Goal: Task Accomplishment & Management: Complete application form

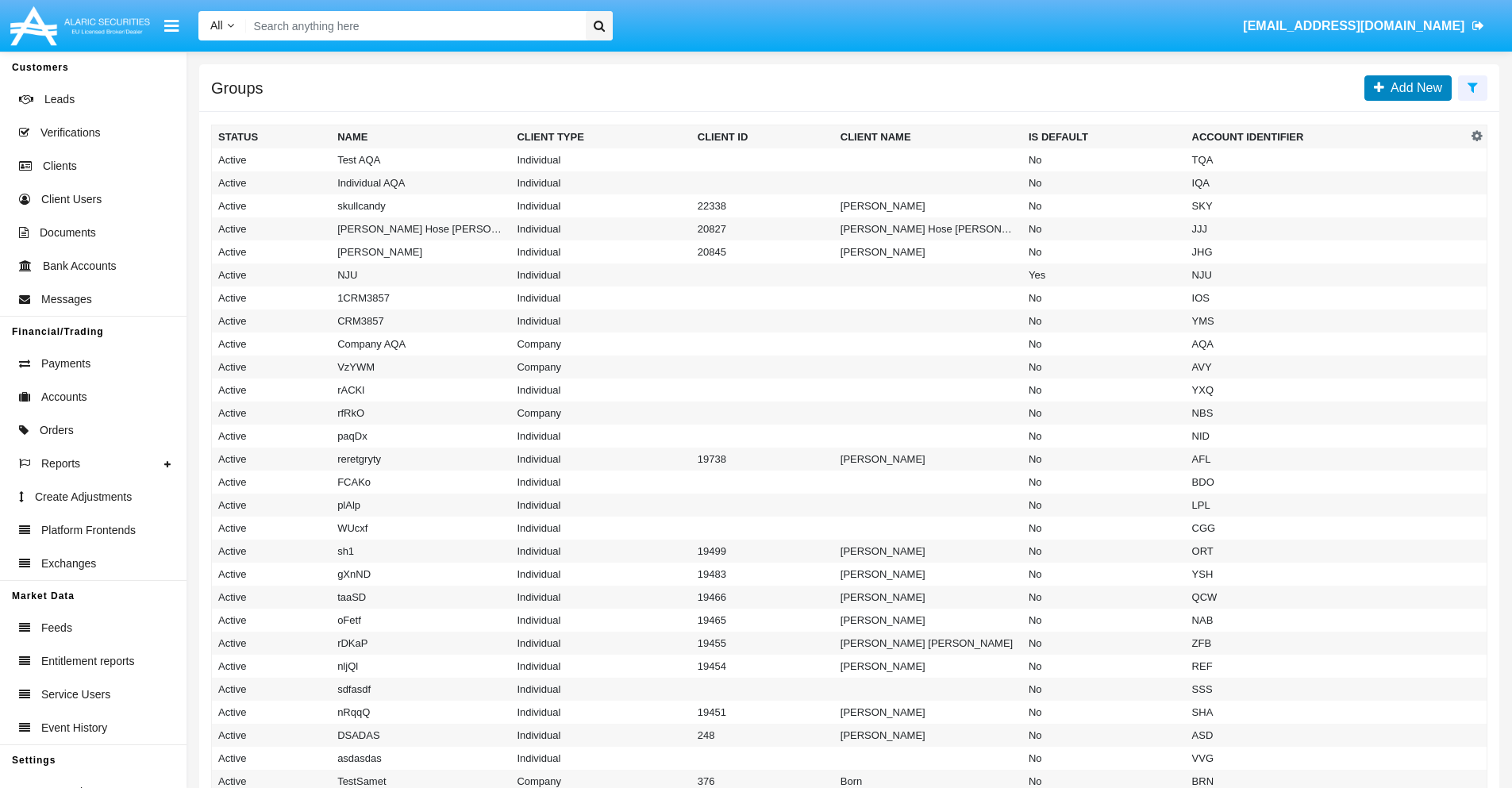
click at [1413, 87] on span "Add New" at bounding box center [1413, 87] width 58 height 14
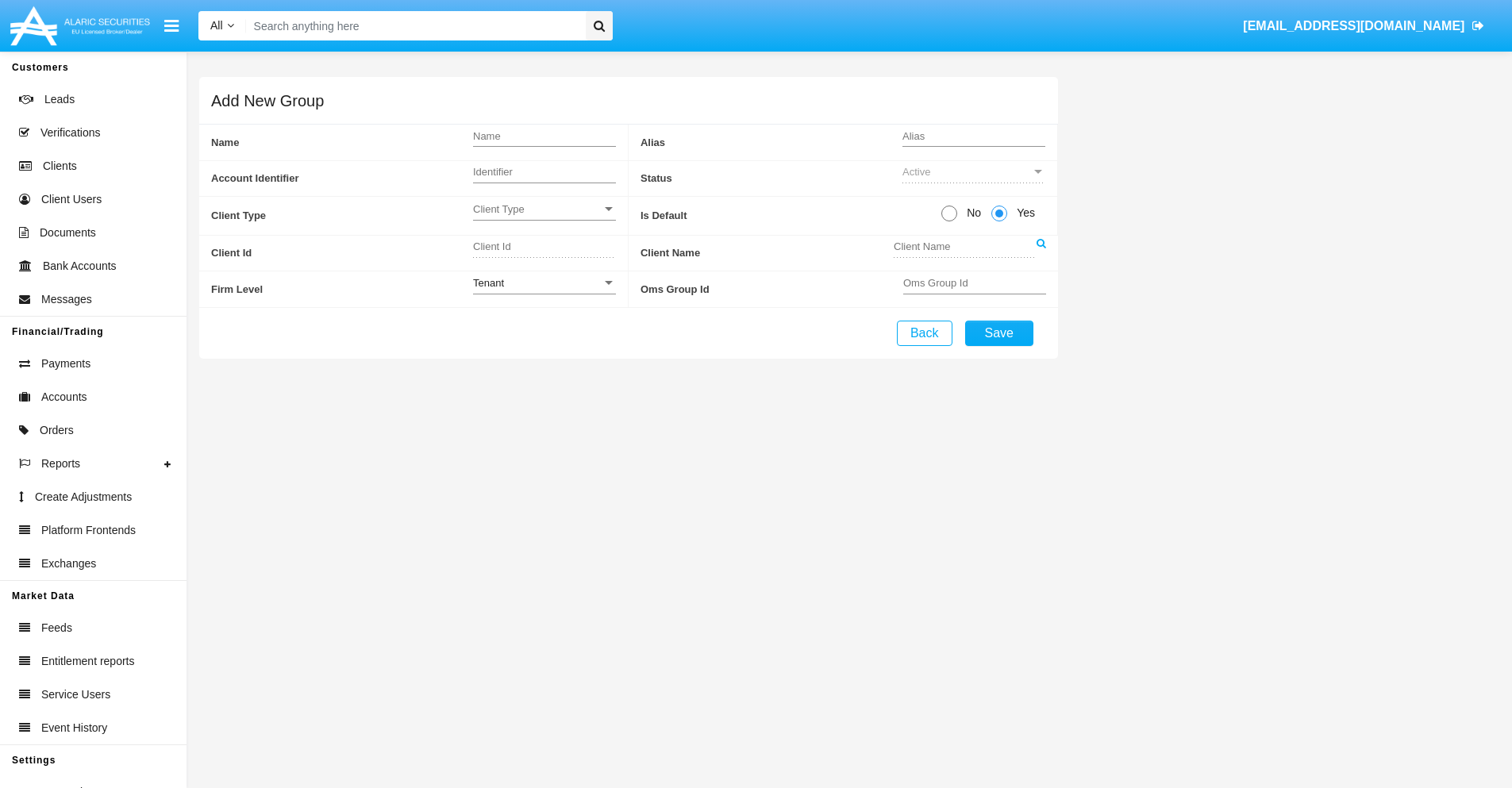
click at [971, 213] on span "No" at bounding box center [971, 213] width 28 height 17
click at [949, 222] on input "No" at bounding box center [948, 222] width 1 height 1
radio input "true"
type input "[DEMOGRAPHIC_DATA]"
type input "X"
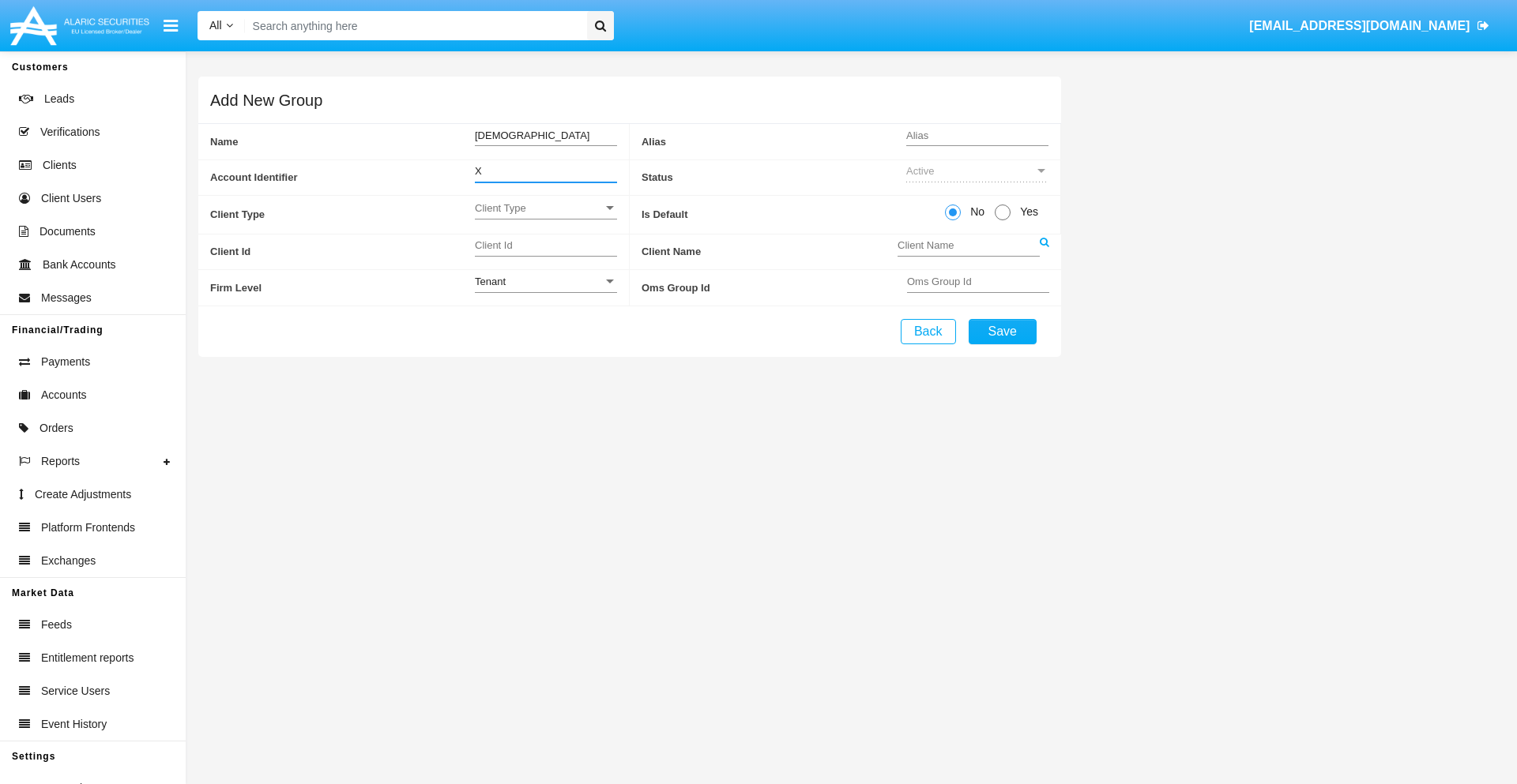
click at [545, 208] on span "Client Type" at bounding box center [539, 208] width 128 height 13
click at [545, 217] on span "Individual" at bounding box center [546, 217] width 142 height 30
click at [545, 281] on div "Tenant" at bounding box center [539, 281] width 128 height 13
click at [545, 290] on span "Tenant" at bounding box center [533, 290] width 116 height 30
type input "uKvTK"
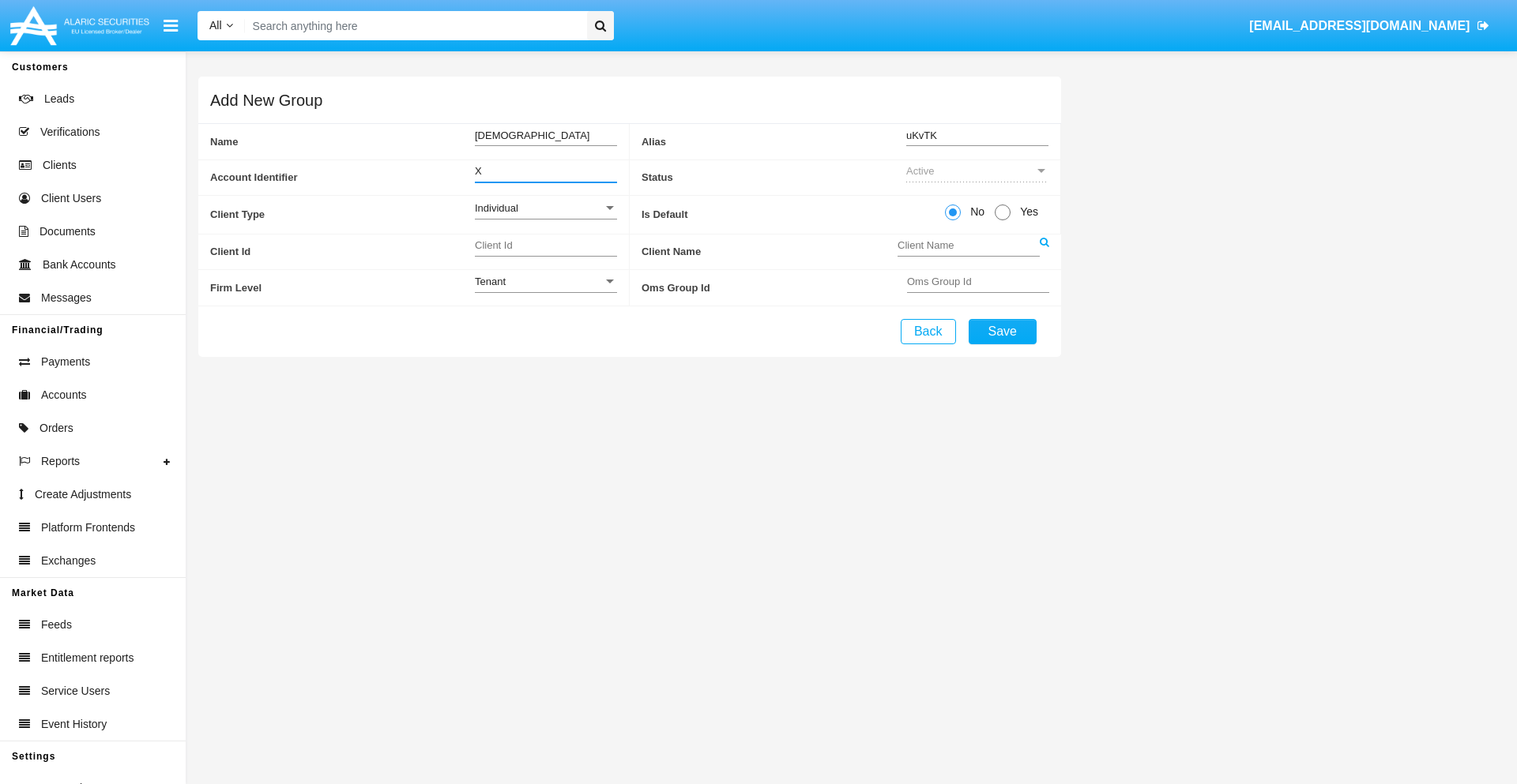
type input "X"
click at [1002, 331] on button "Save" at bounding box center [1003, 332] width 68 height 25
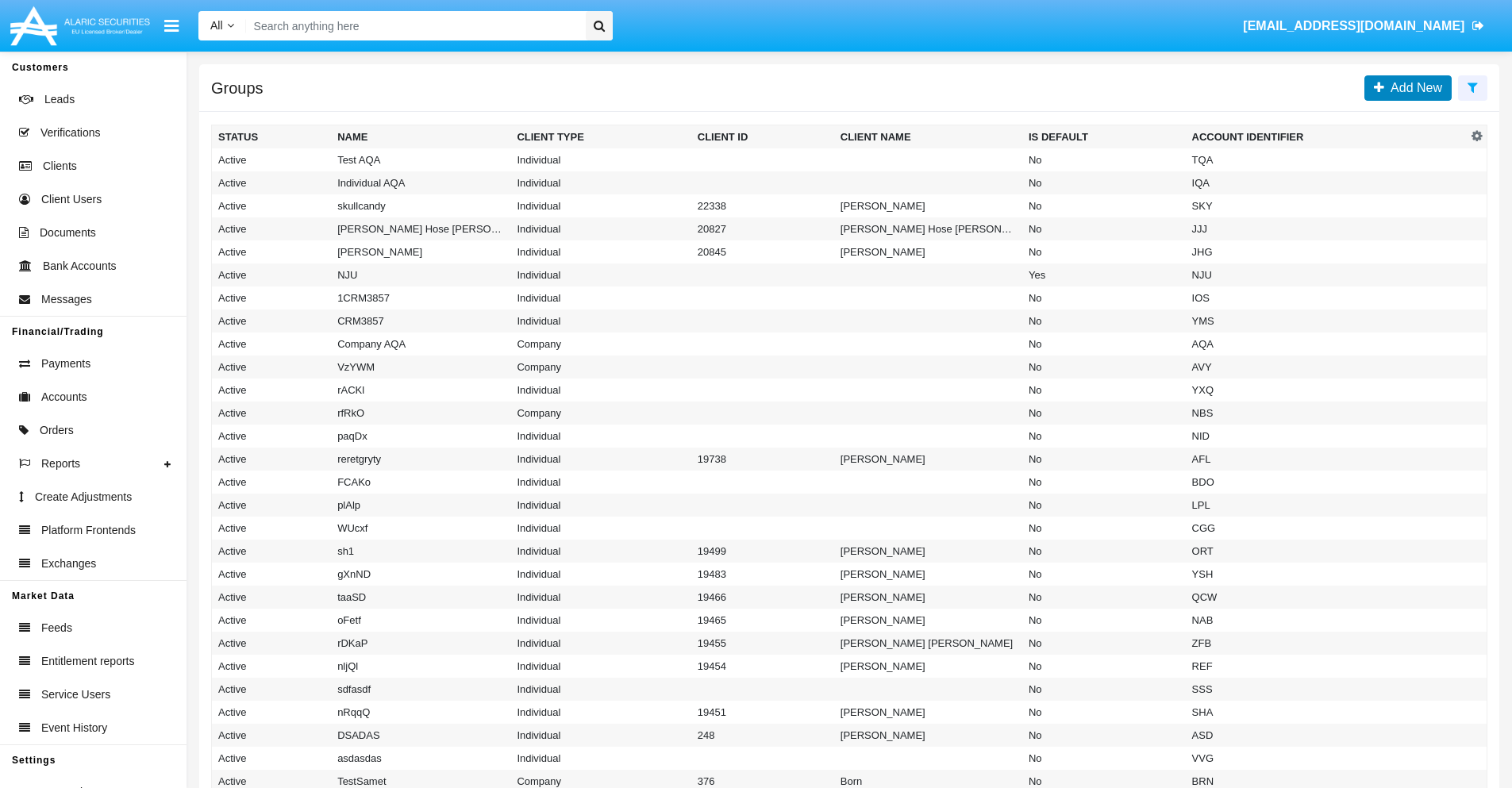
click at [1413, 87] on span "Add New" at bounding box center [1413, 87] width 58 height 14
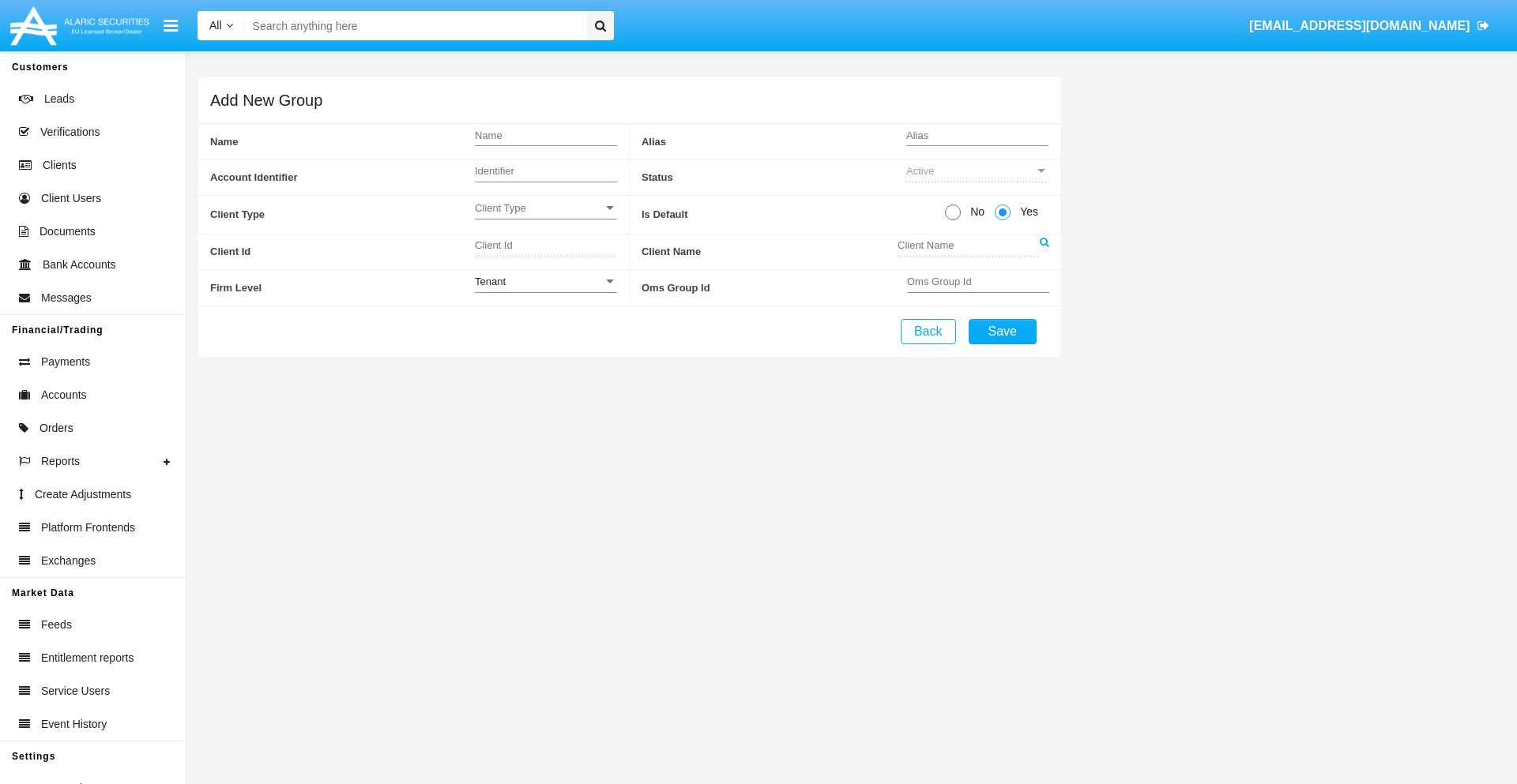
click at [974, 211] on span "No" at bounding box center [974, 211] width 28 height 17
click at [952, 220] on input "No" at bounding box center [952, 220] width 1 height 1
radio input "true"
click at [545, 208] on span "Client Type" at bounding box center [539, 208] width 128 height 13
click at [545, 247] on span "Company" at bounding box center [546, 247] width 142 height 30
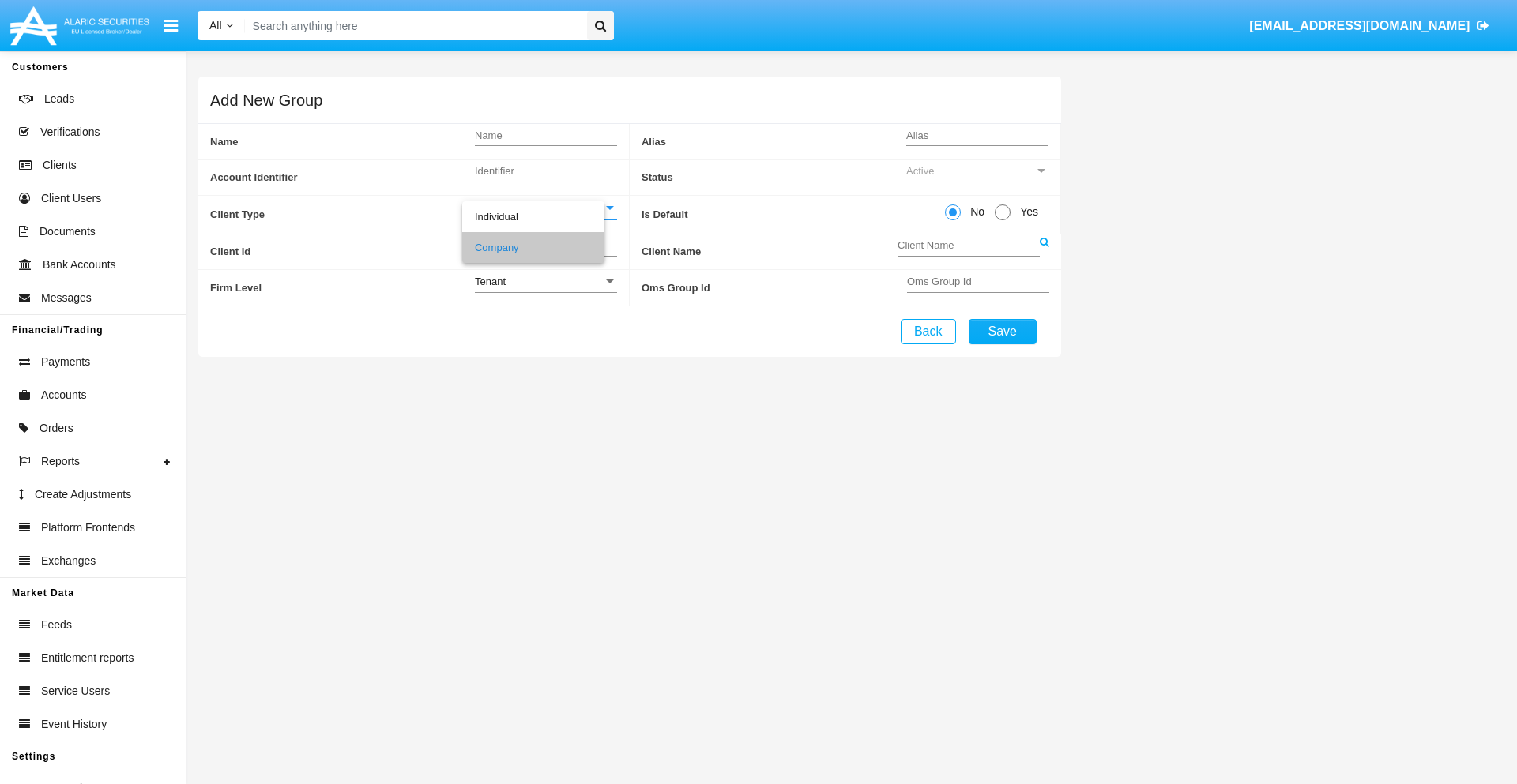
click at [1044, 251] on link at bounding box center [1044, 253] width 10 height 36
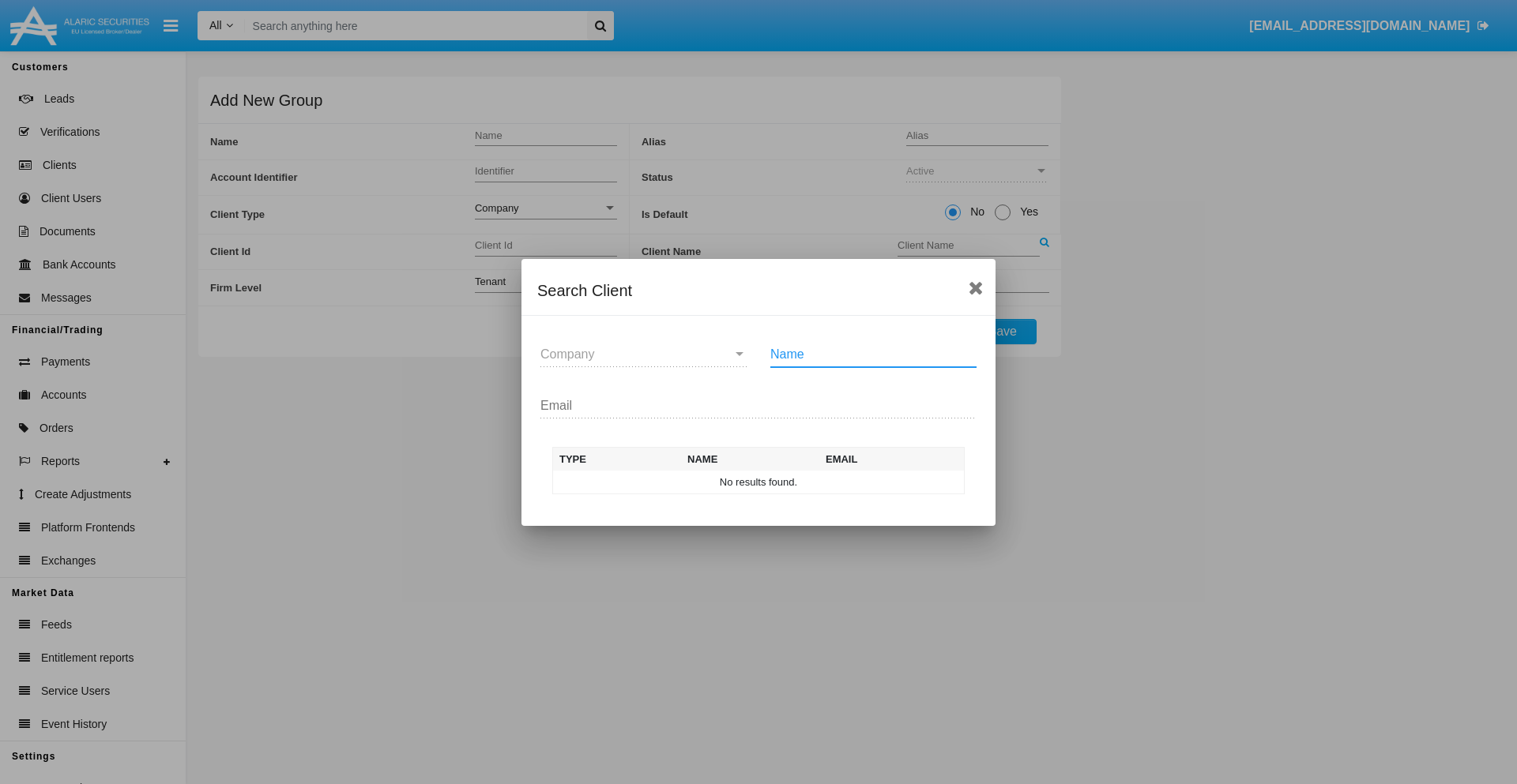
click at [873, 354] on input "Name" at bounding box center [874, 355] width 206 height 14
type input "FlashTurtles"
click at [772, 482] on td "FlashTurtles" at bounding box center [772, 482] width 166 height 23
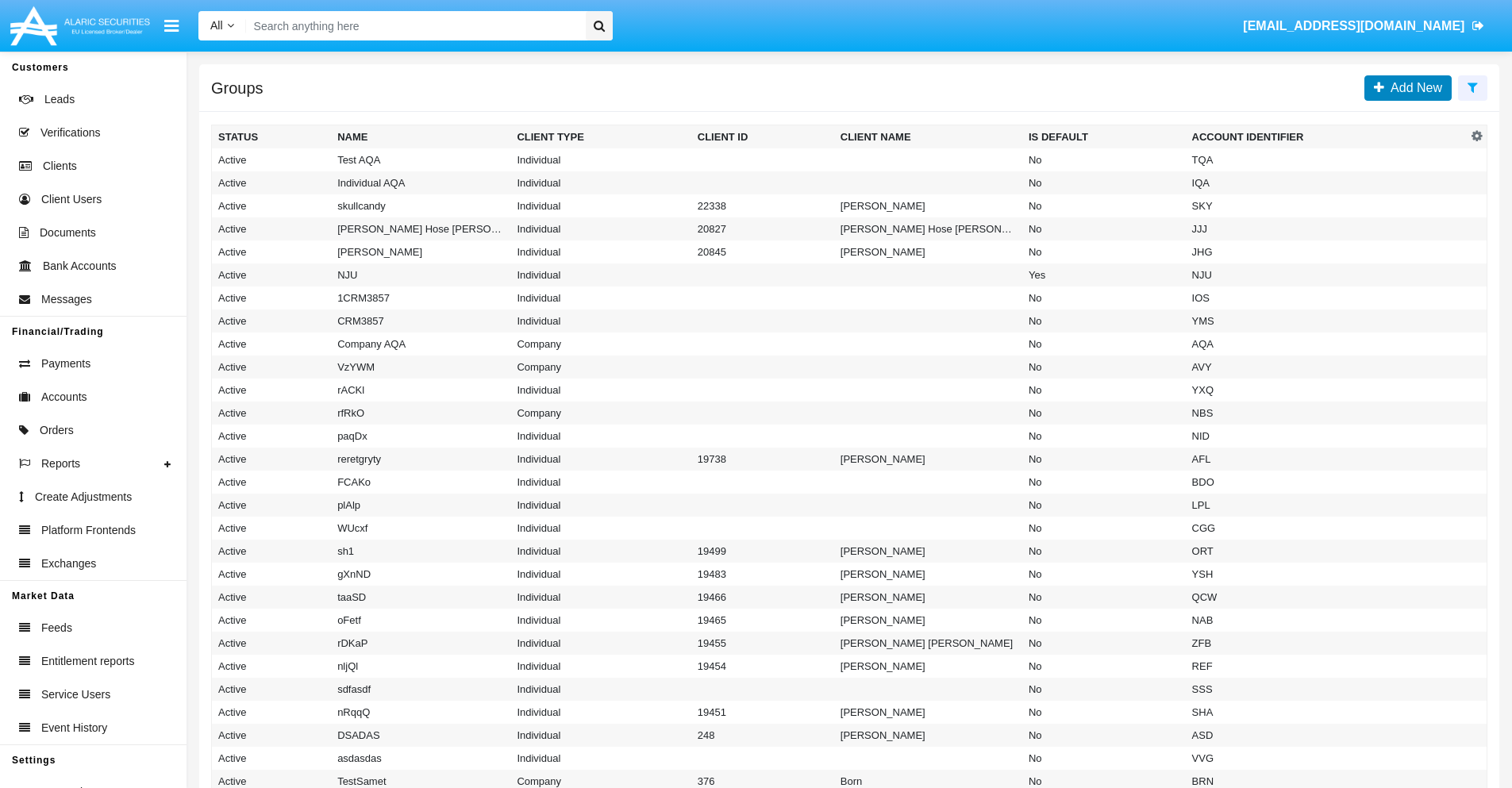
click at [1413, 87] on span "Add New" at bounding box center [1413, 87] width 58 height 14
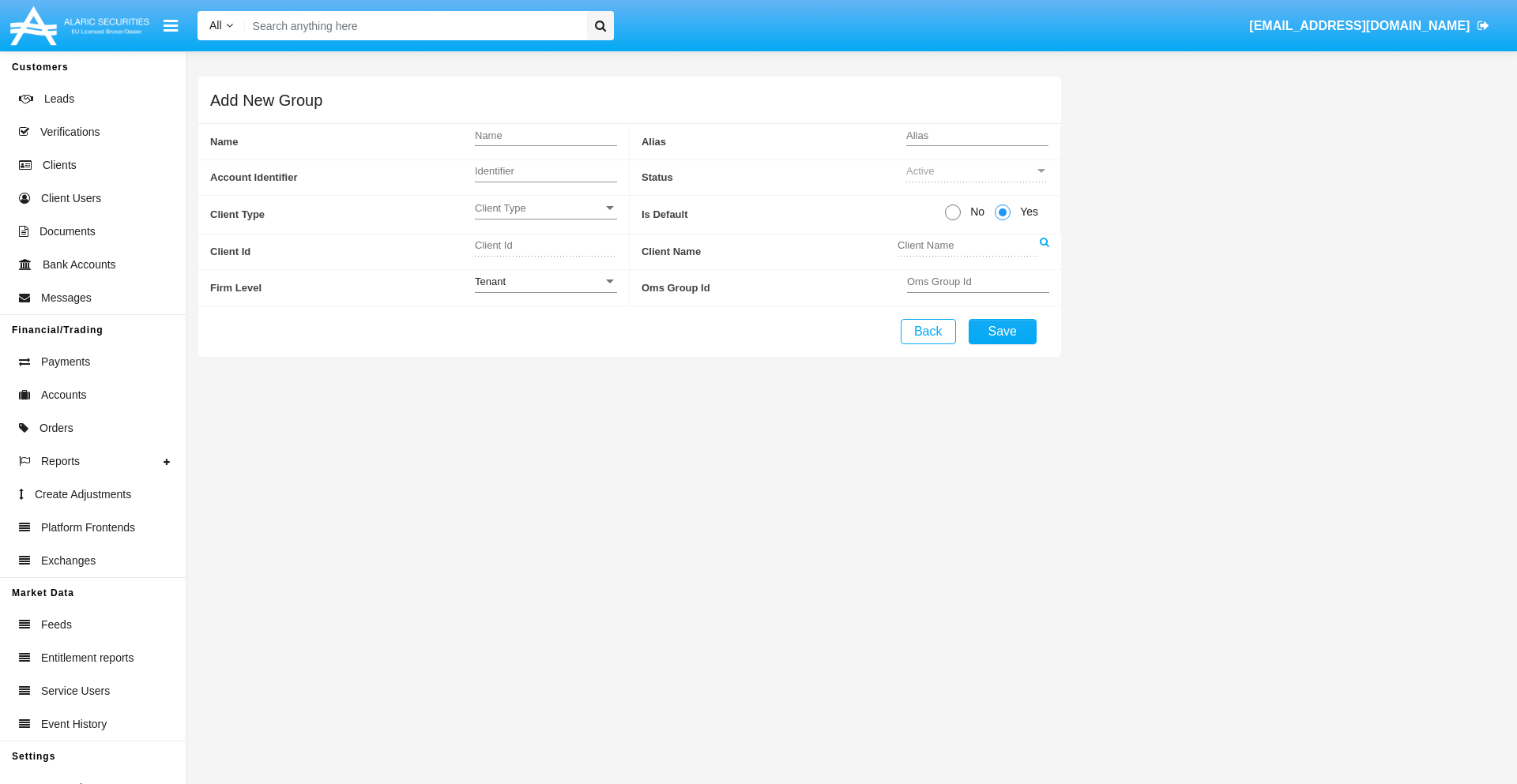
click at [974, 211] on span "No" at bounding box center [974, 211] width 28 height 17
click at [952, 220] on input "No" at bounding box center [952, 220] width 1 height 1
radio input "true"
click at [545, 208] on span "Client Type" at bounding box center [539, 208] width 128 height 13
click at [545, 217] on span "Individual" at bounding box center [546, 217] width 142 height 30
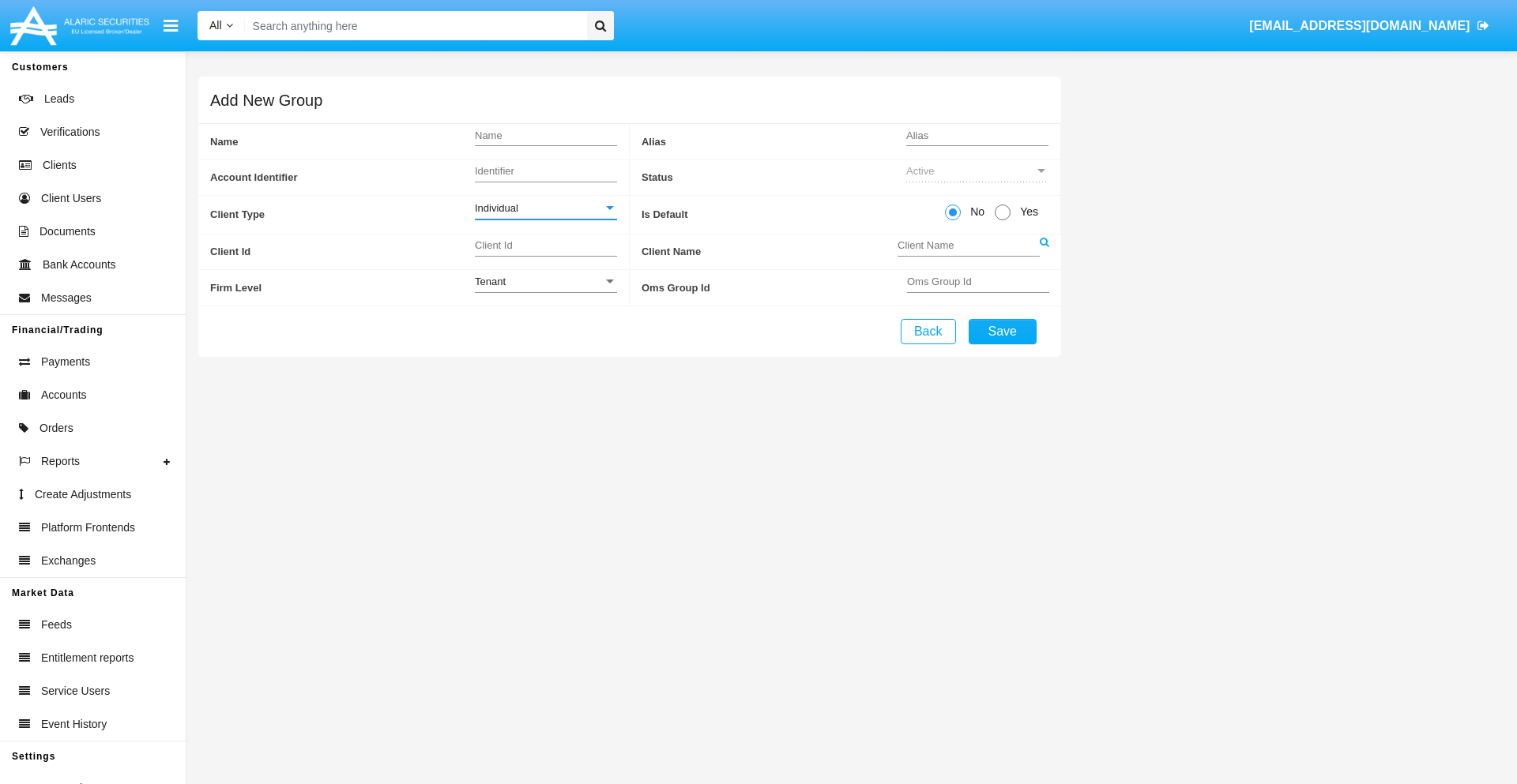
click at [1044, 251] on link at bounding box center [1044, 253] width 10 height 36
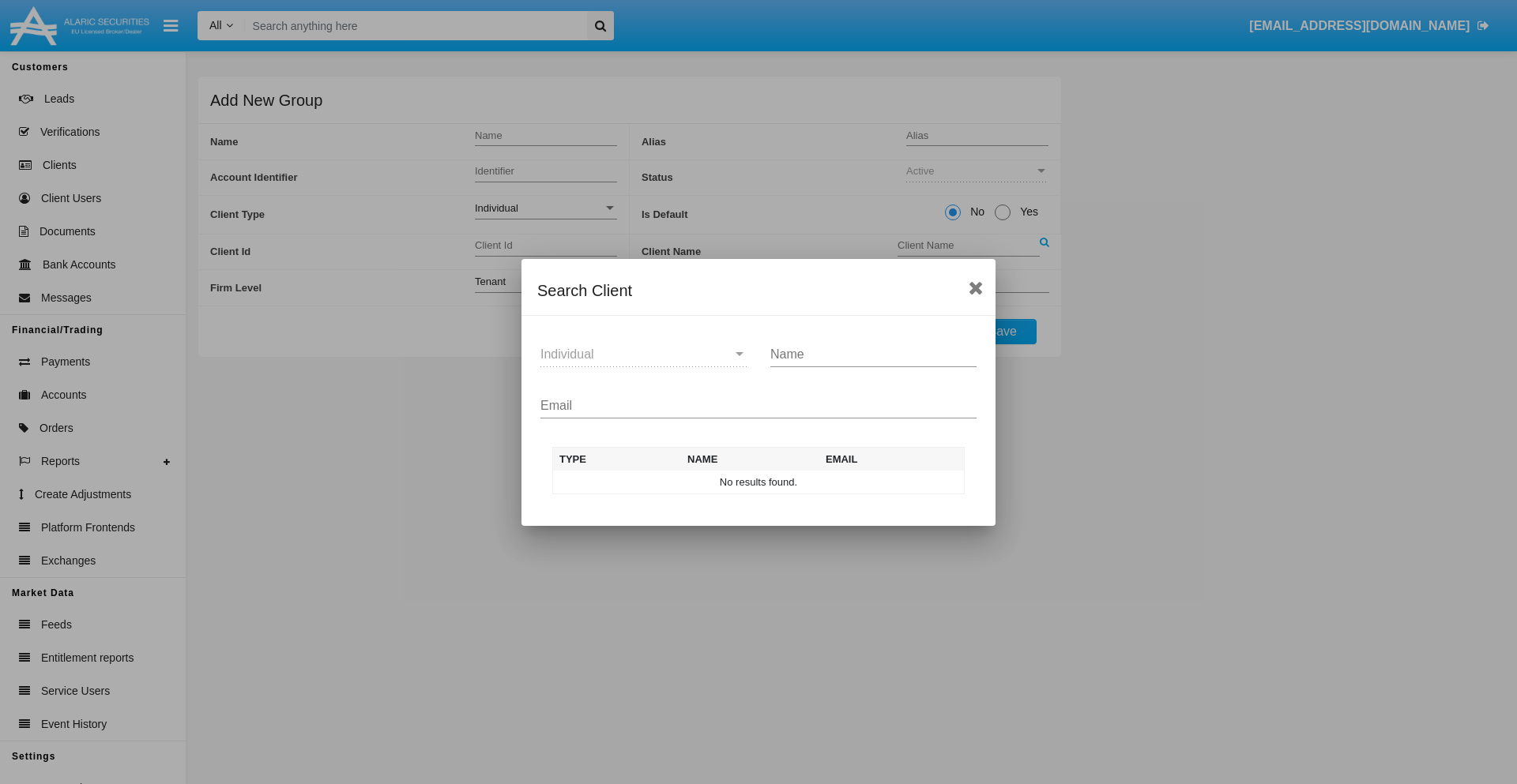
click at [758, 405] on input "Email" at bounding box center [758, 406] width 436 height 14
type input "test-user-snake@aqa.com"
click at [888, 482] on td "test-user-snake@aqa.com" at bounding box center [888, 482] width 151 height 23
